Goal: Feedback & Contribution: Submit feedback/report problem

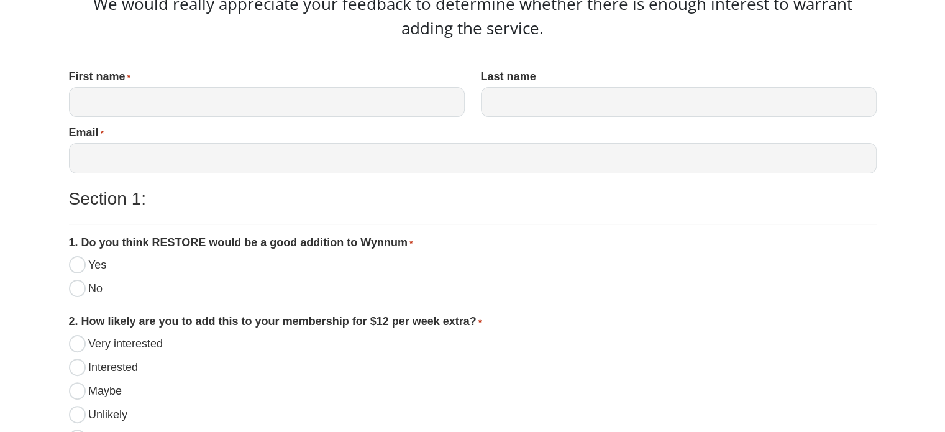
click at [80, 291] on input "No" at bounding box center [77, 288] width 17 height 17
radio input "true"
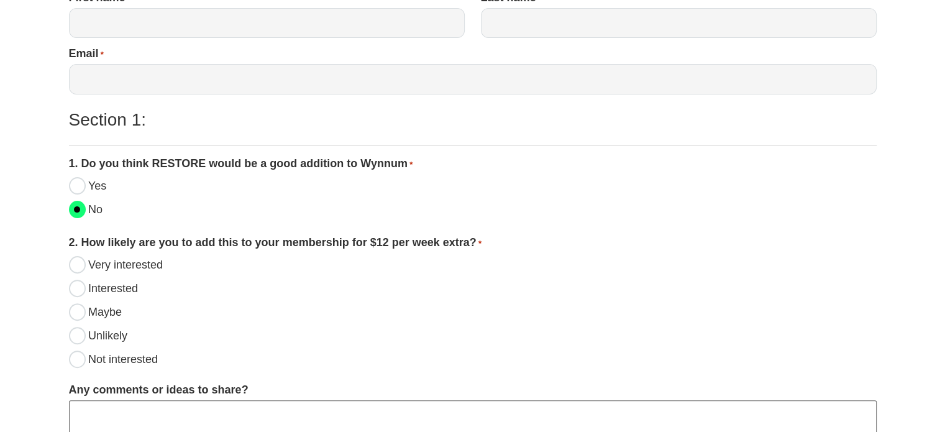
scroll to position [373, 0]
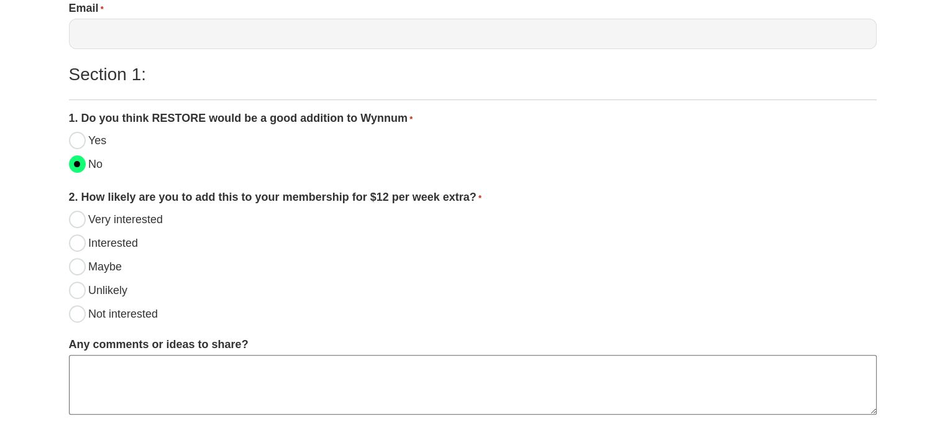
click at [83, 317] on input "Not interested" at bounding box center [77, 313] width 17 height 17
radio input "true"
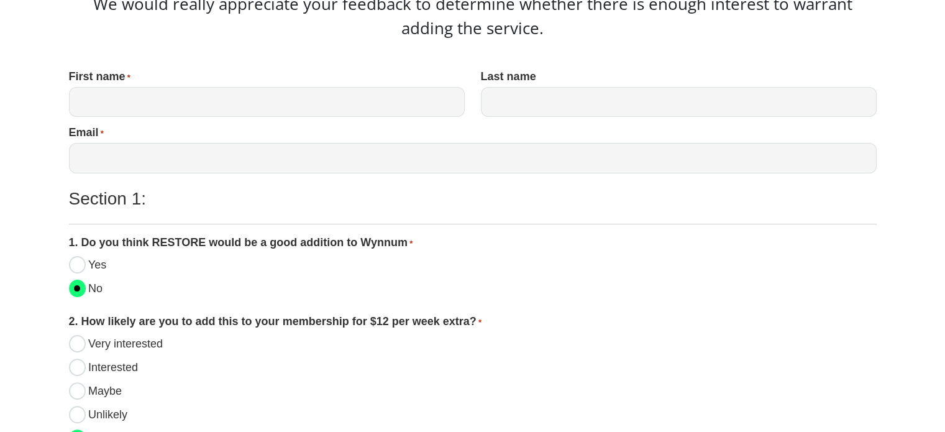
scroll to position [124, 0]
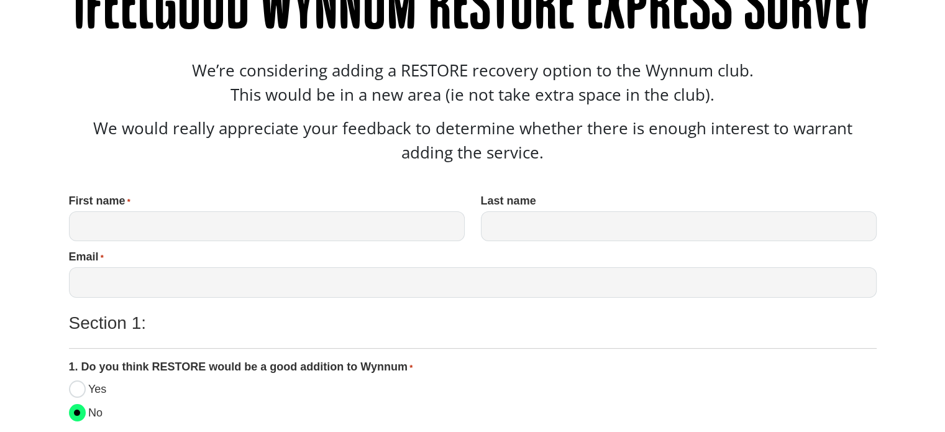
click at [234, 224] on input "First name *" at bounding box center [267, 226] width 396 height 30
type input "[PERSON_NAME]"
drag, startPoint x: 517, startPoint y: 233, endPoint x: 506, endPoint y: 229, distance: 11.2
click at [513, 230] on input "Last name" at bounding box center [679, 226] width 396 height 30
type input "[PERSON_NAME]"
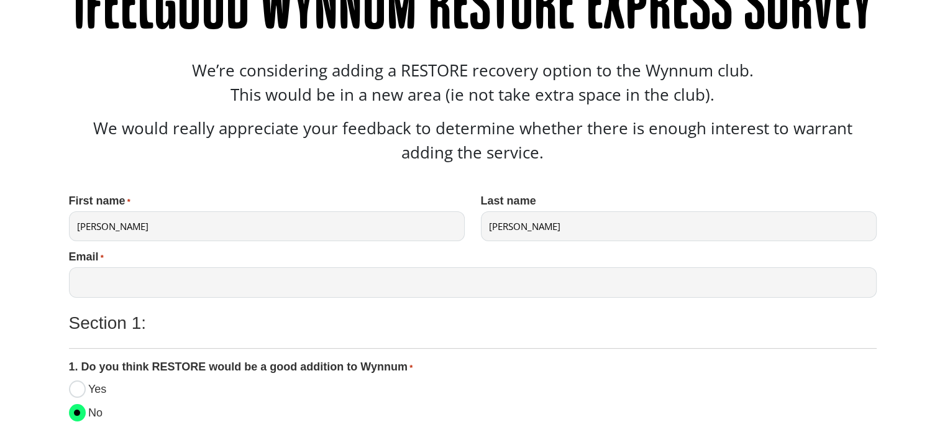
type input "[PERSON_NAME][EMAIL_ADDRESS][PERSON_NAME][DOMAIN_NAME]"
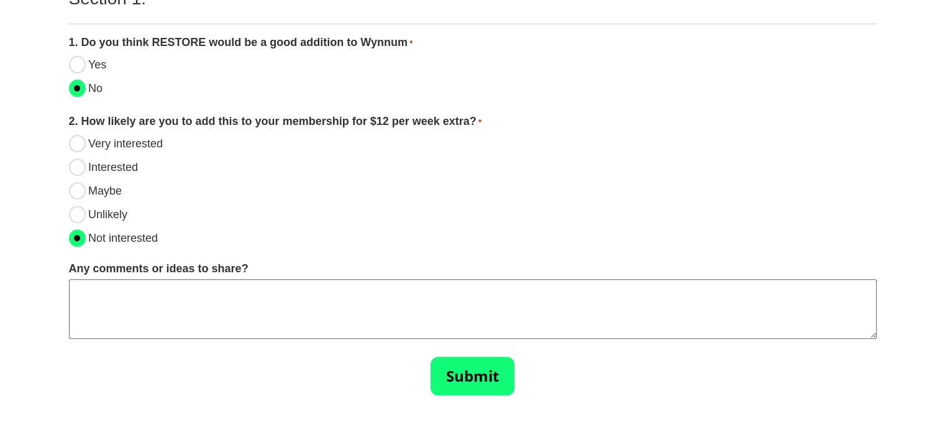
scroll to position [462, 0]
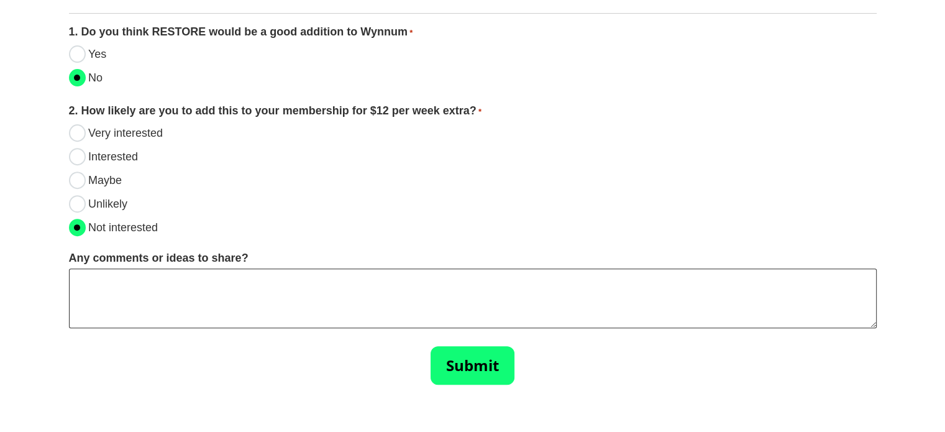
click at [238, 298] on textarea "Any comments or ideas to share?" at bounding box center [473, 298] width 808 height 60
click at [455, 378] on input "Submit" at bounding box center [473, 365] width 84 height 39
